Goal: Task Accomplishment & Management: Manage account settings

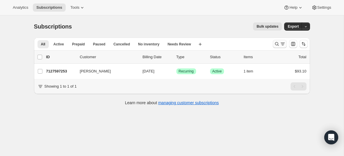
click at [276, 42] on icon "Search and filter results" at bounding box center [277, 44] width 6 height 6
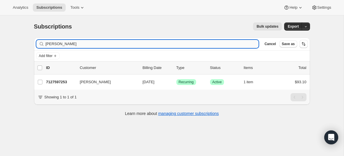
click at [52, 44] on input "[PERSON_NAME]" at bounding box center [152, 44] width 213 height 8
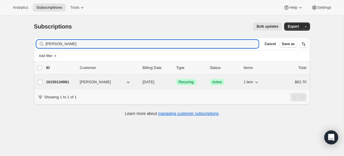
type input "[PERSON_NAME]"
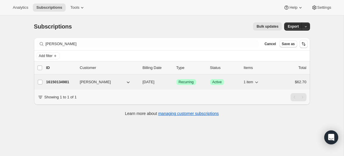
click at [106, 84] on button "[PERSON_NAME]" at bounding box center [105, 81] width 58 height 9
click at [71, 83] on p "16150134981" at bounding box center [60, 82] width 29 height 6
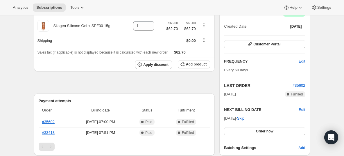
scroll to position [70, 0]
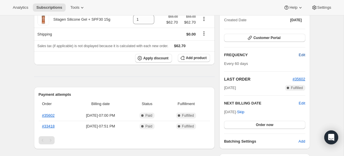
click at [304, 54] on span "Edit" at bounding box center [301, 55] width 6 height 6
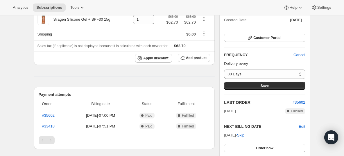
click at [282, 69] on div "Delivery every 30 Days 60 Days Custom... 30 Days Save" at bounding box center [264, 75] width 81 height 29
click at [282, 70] on select "30 Days 60 Days Custom..." at bounding box center [264, 73] width 81 height 9
select select "custom"
click at [224, 69] on select "30 Days 60 Days Custom..." at bounding box center [264, 73] width 81 height 9
select select "MONTH"
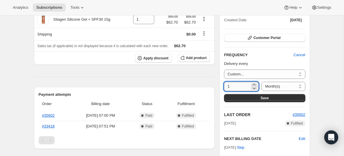
click at [239, 86] on input "1" at bounding box center [237, 86] width 26 height 9
type input "6"
click at [251, 99] on button "Save" at bounding box center [264, 98] width 81 height 8
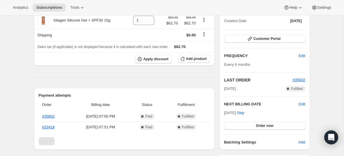
scroll to position [123, 0]
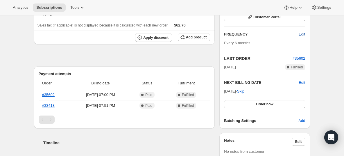
click at [303, 34] on span "Edit" at bounding box center [301, 34] width 6 height 6
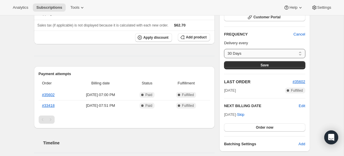
click at [270, 50] on select "30 Days 60 Days Custom..." at bounding box center [264, 53] width 81 height 9
select select "custom"
click at [224, 49] on select "30 Days 60 Days Custom..." at bounding box center [264, 53] width 81 height 9
select select "MONTH"
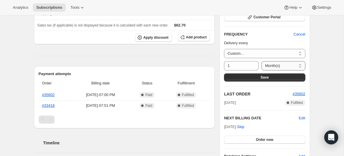
click at [277, 66] on select "Day(s) Week(s) Month(s) Year(s)" at bounding box center [283, 65] width 44 height 9
click at [261, 61] on select "Day(s) Week(s) Month(s) Year(s)" at bounding box center [283, 65] width 44 height 9
click at [242, 67] on input "1" at bounding box center [237, 65] width 26 height 9
type input "6"
click at [247, 76] on button "Save" at bounding box center [264, 77] width 81 height 8
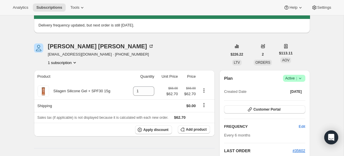
scroll to position [113, 0]
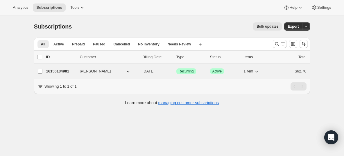
click at [117, 73] on button "[PERSON_NAME]" at bounding box center [105, 70] width 58 height 9
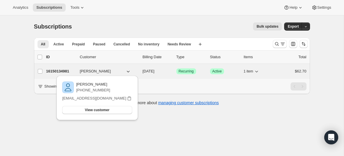
click at [67, 74] on p "16150134981" at bounding box center [60, 71] width 29 height 6
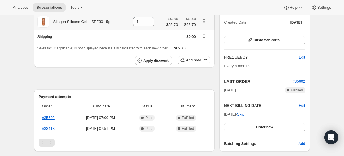
scroll to position [94, 0]
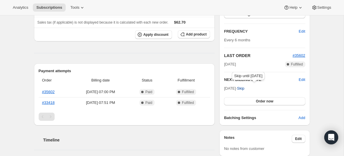
click at [244, 88] on span "Skip" at bounding box center [240, 88] width 7 height 6
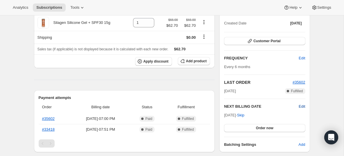
click at [303, 107] on span "Edit" at bounding box center [301, 106] width 6 height 6
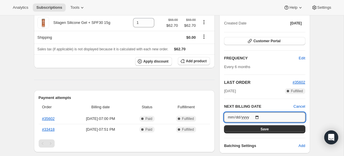
click at [231, 116] on input "[DATE]" at bounding box center [264, 117] width 81 height 10
type input "[DATE]"
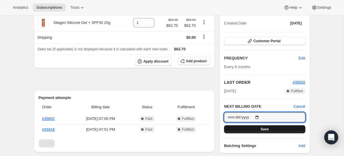
click at [271, 130] on button "Save" at bounding box center [264, 129] width 81 height 8
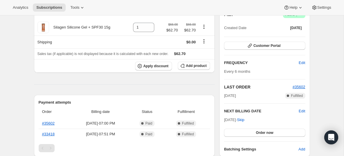
scroll to position [116, 0]
